Goal: Task Accomplishment & Management: Use online tool/utility

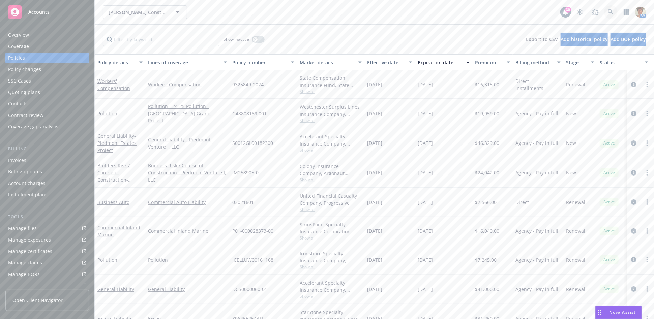
drag, startPoint x: 0, startPoint y: 0, endPoint x: 612, endPoint y: 11, distance: 611.7
click at [612, 11] on icon at bounding box center [611, 12] width 6 height 6
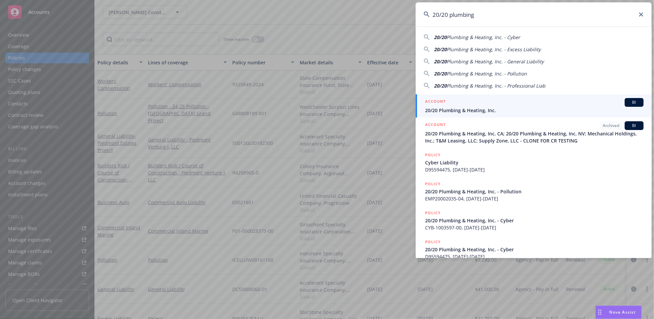
type input "20/20 plumbing"
click at [485, 111] on span "20/20 Plumbing & Heating, Inc." at bounding box center [534, 110] width 218 height 7
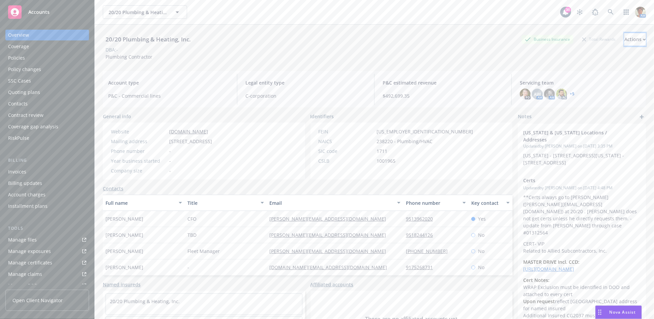
click at [624, 39] on div "Actions" at bounding box center [635, 39] width 22 height 13
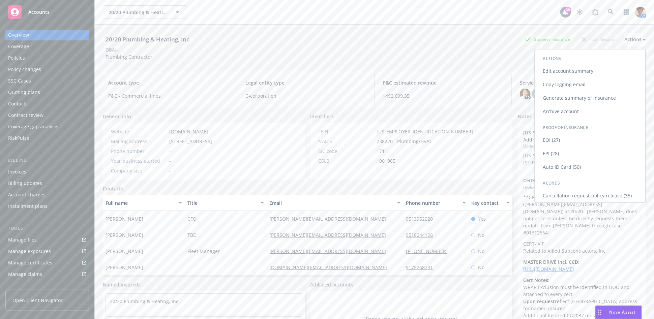
click at [559, 85] on link "Copy logging email" at bounding box center [590, 84] width 111 height 13
